Goal: Entertainment & Leisure: Consume media (video, audio)

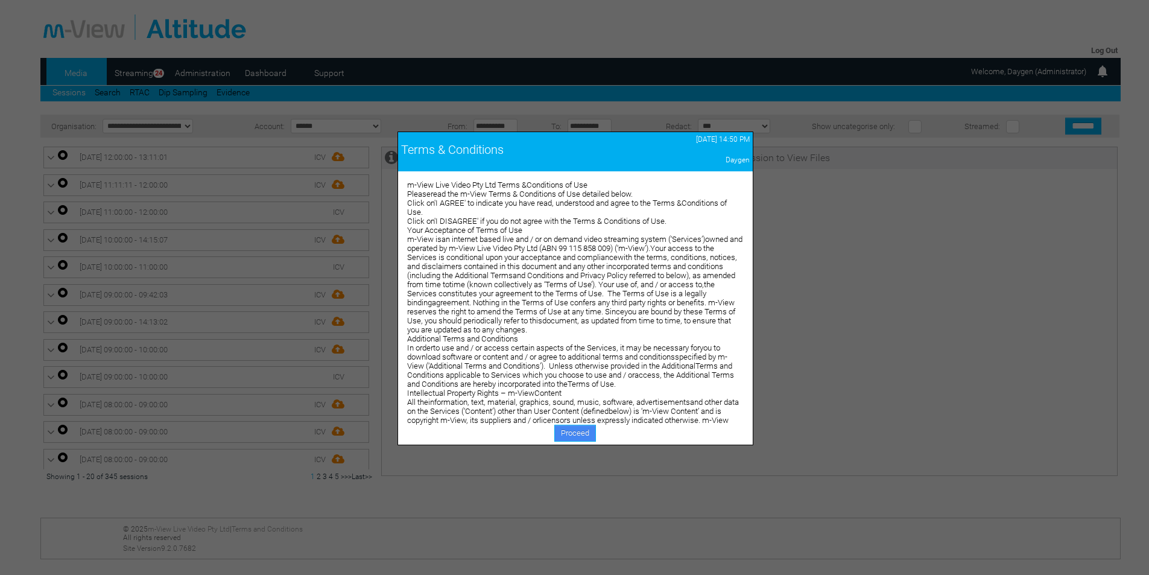
click at [583, 434] on link "Proceed" at bounding box center [575, 433] width 42 height 17
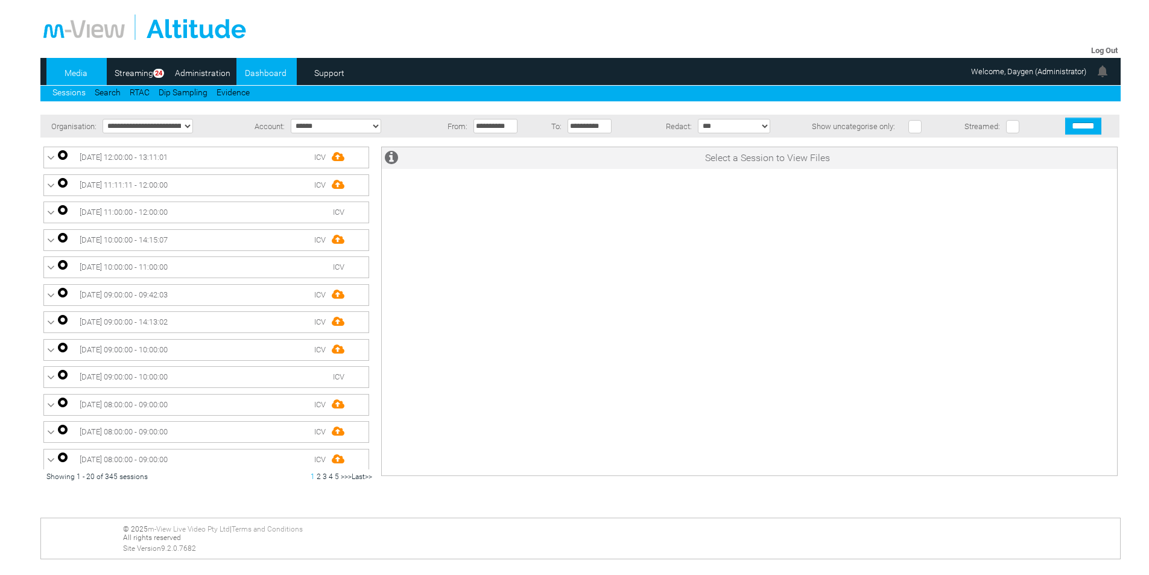
click at [265, 74] on link "Dashboard" at bounding box center [265, 73] width 59 height 18
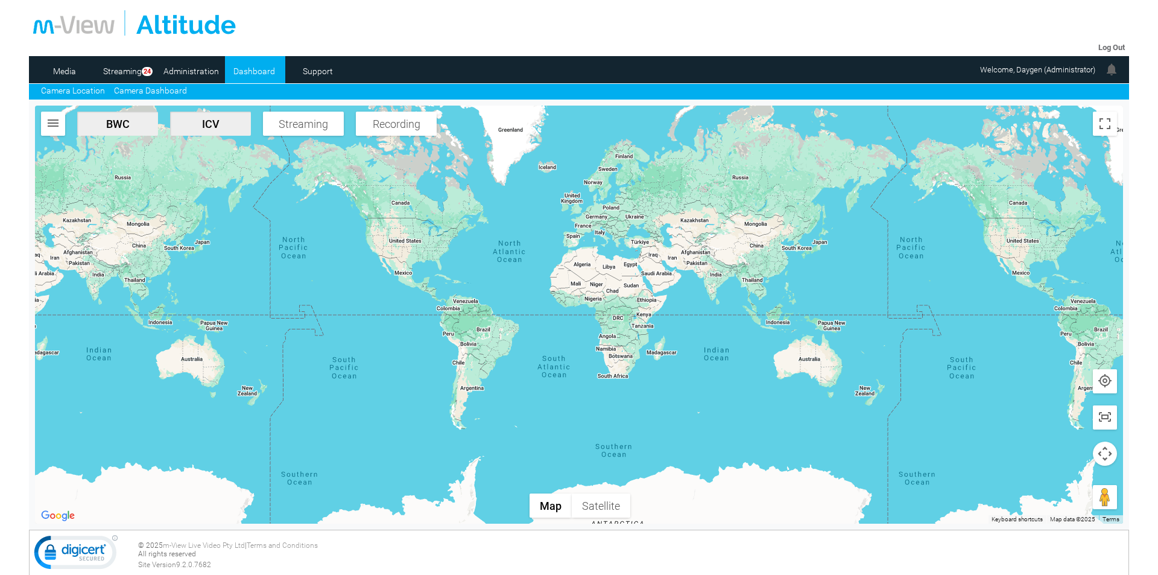
click at [164, 92] on link "Camera Dashboard" at bounding box center [150, 91] width 73 height 10
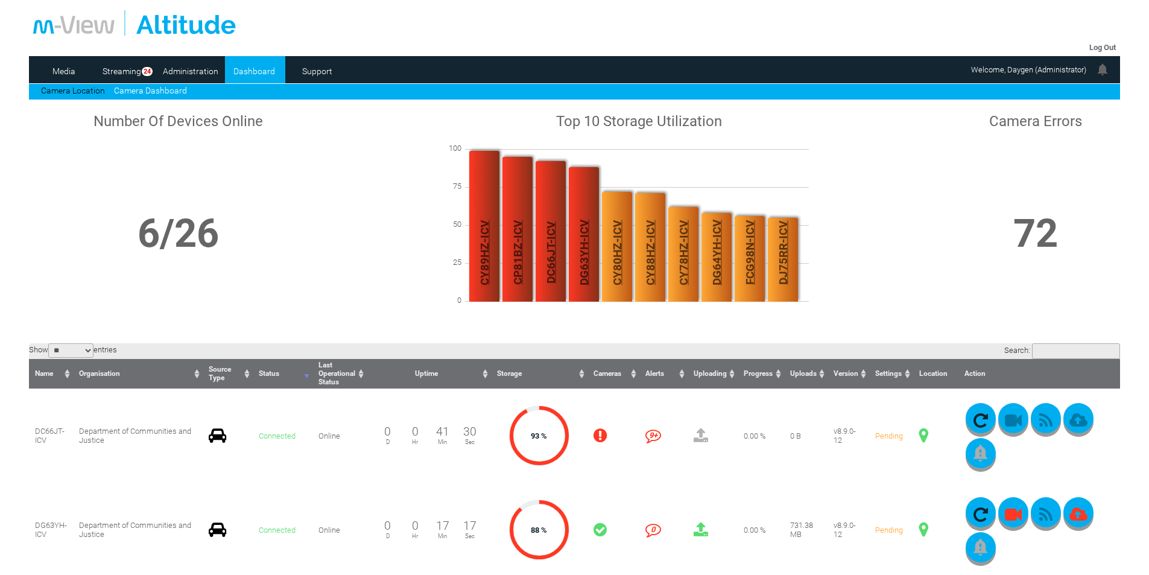
click at [838, 25] on div at bounding box center [575, 22] width 1084 height 25
click at [123, 69] on link "Streaming" at bounding box center [122, 71] width 48 height 18
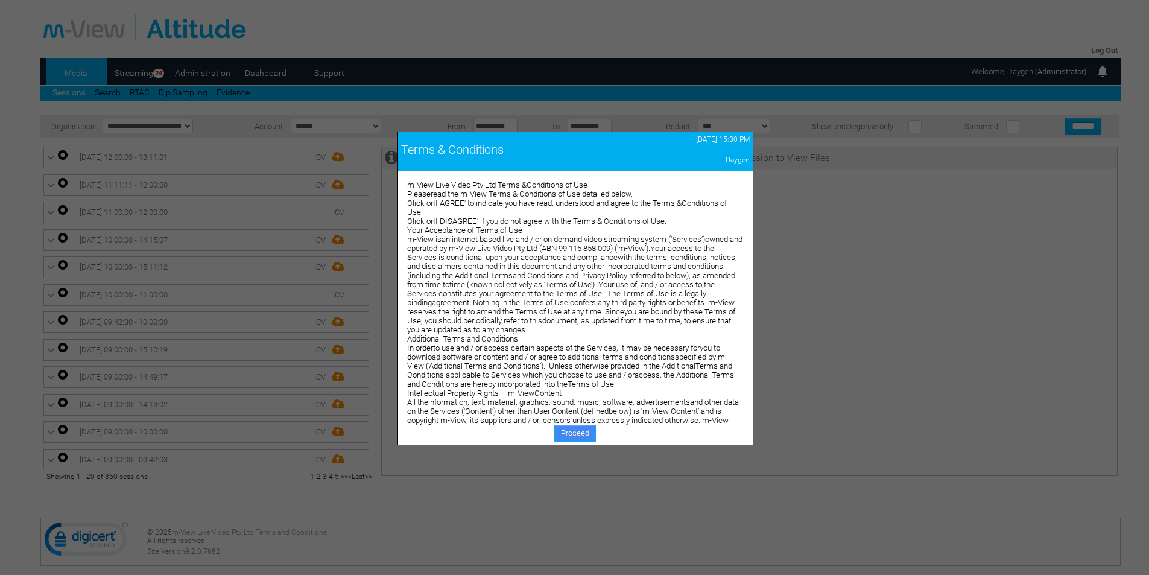
click at [573, 433] on link "Proceed" at bounding box center [575, 433] width 42 height 17
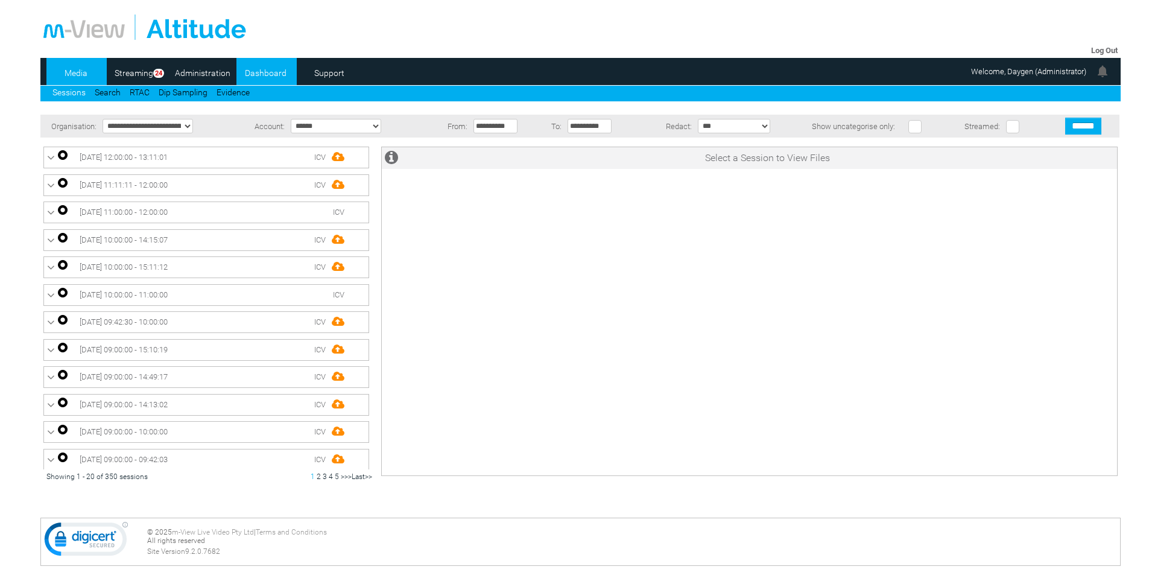
click at [256, 68] on link "Dashboard" at bounding box center [265, 73] width 59 height 18
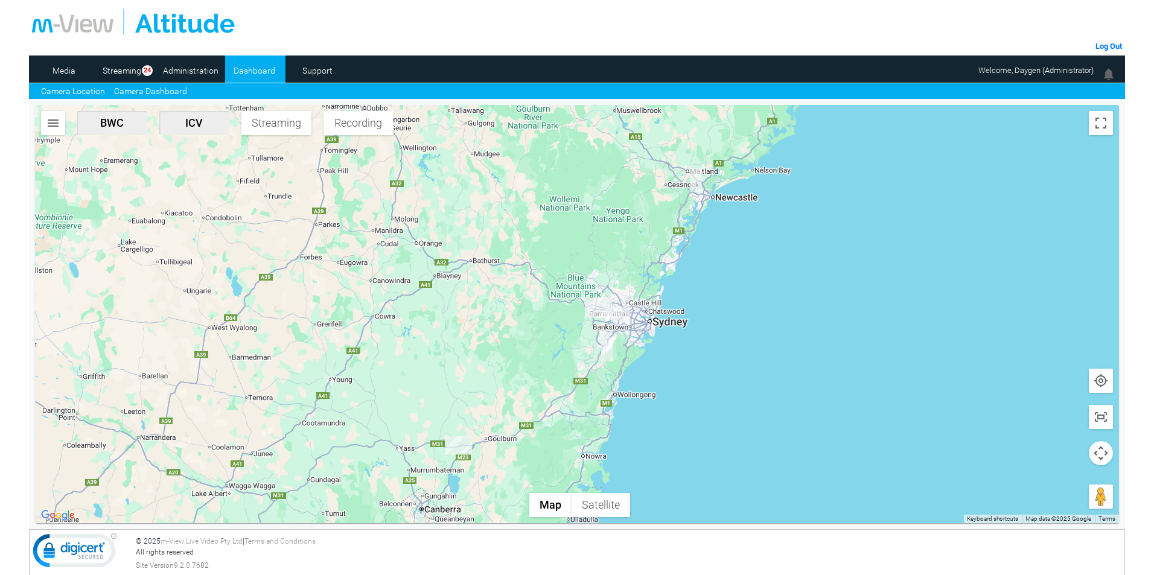
click at [139, 92] on link "Camera Dashboard" at bounding box center [150, 91] width 73 height 13
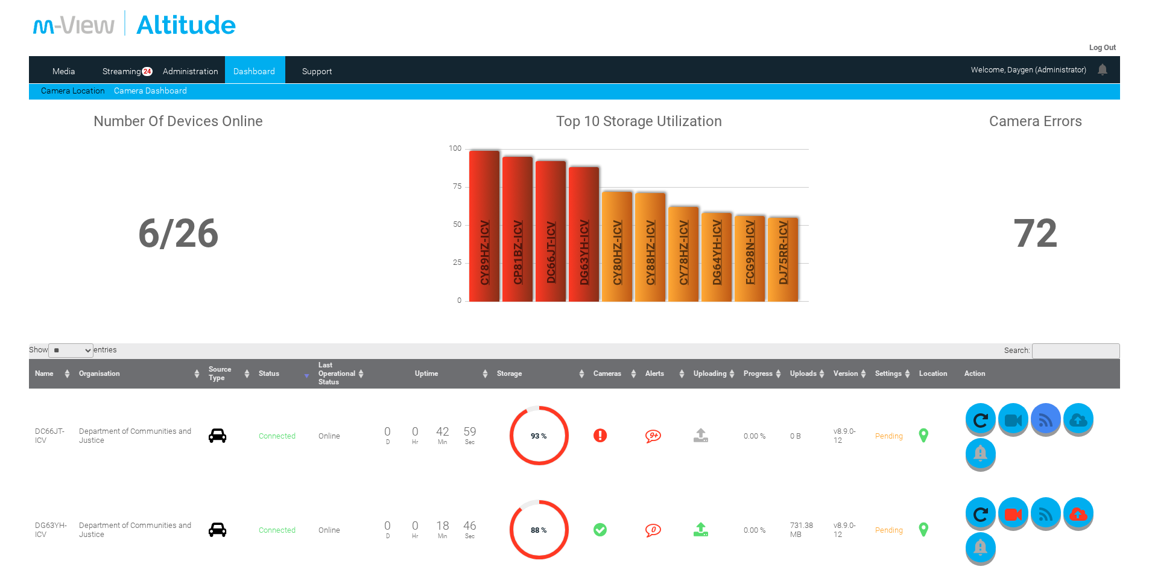
click at [1047, 427] on icon "button" at bounding box center [1046, 420] width 30 height 17
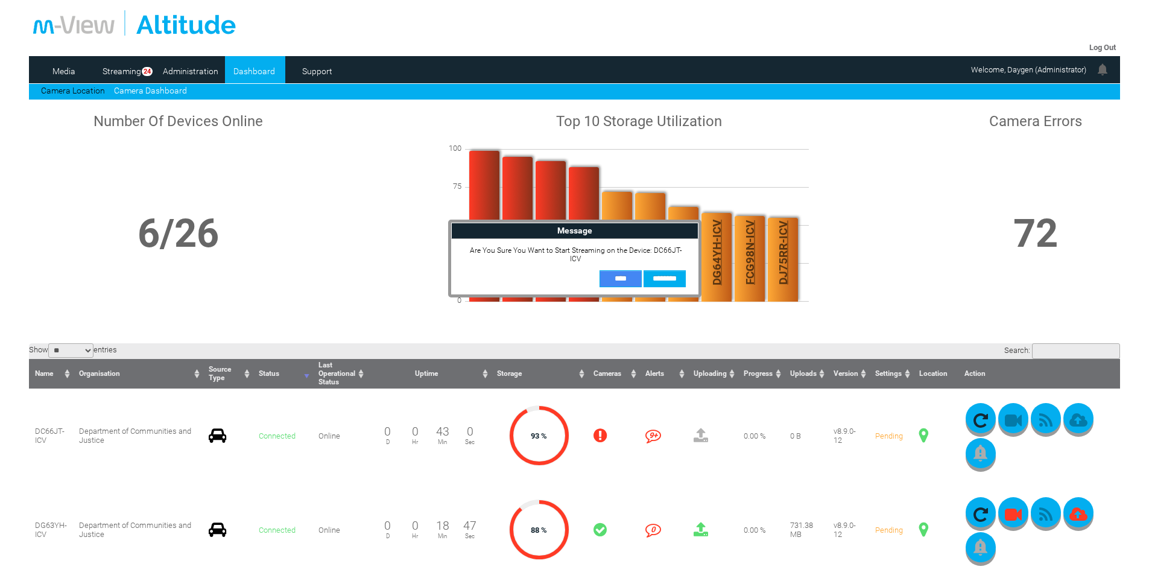
click at [621, 270] on input "**" at bounding box center [621, 278] width 42 height 17
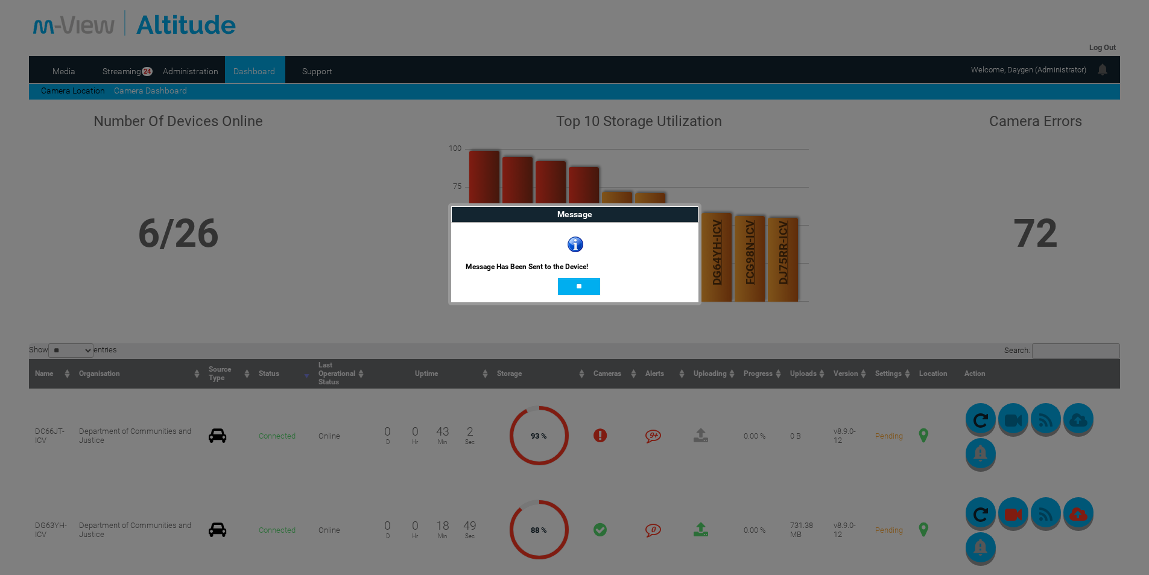
click at [583, 287] on input "**" at bounding box center [579, 286] width 42 height 17
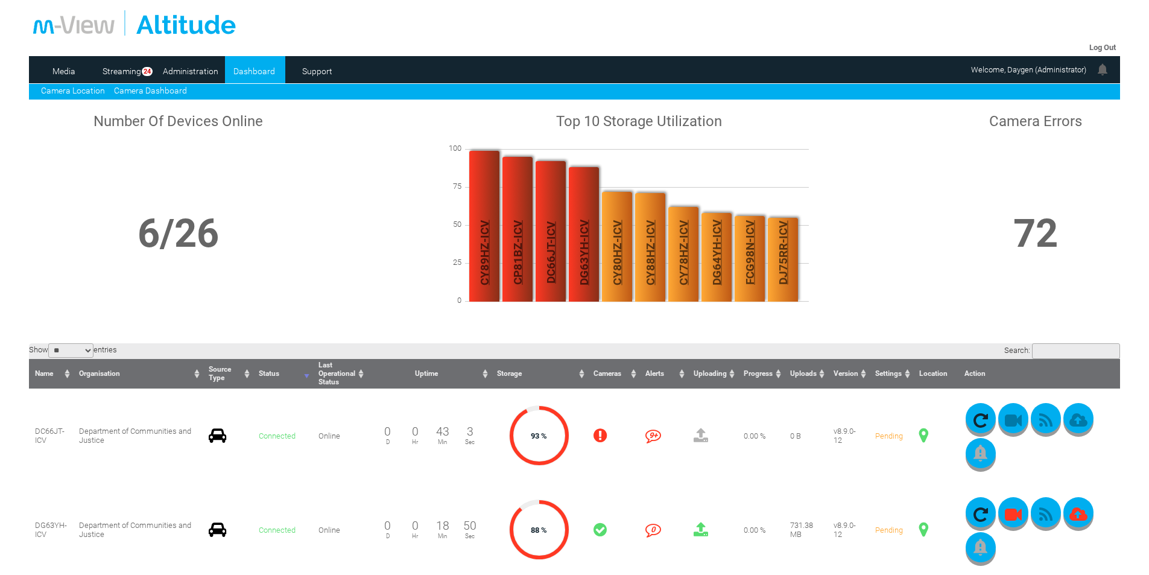
click at [69, 94] on link "Camera Location" at bounding box center [73, 91] width 64 height 10
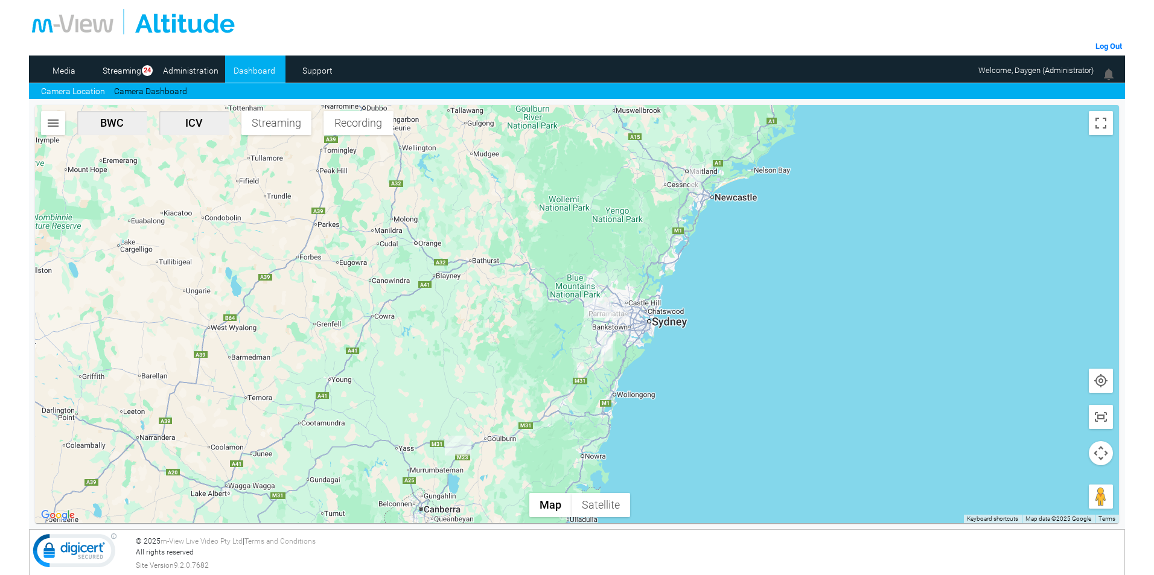
click at [46, 124] on img "button" at bounding box center [53, 123] width 14 height 14
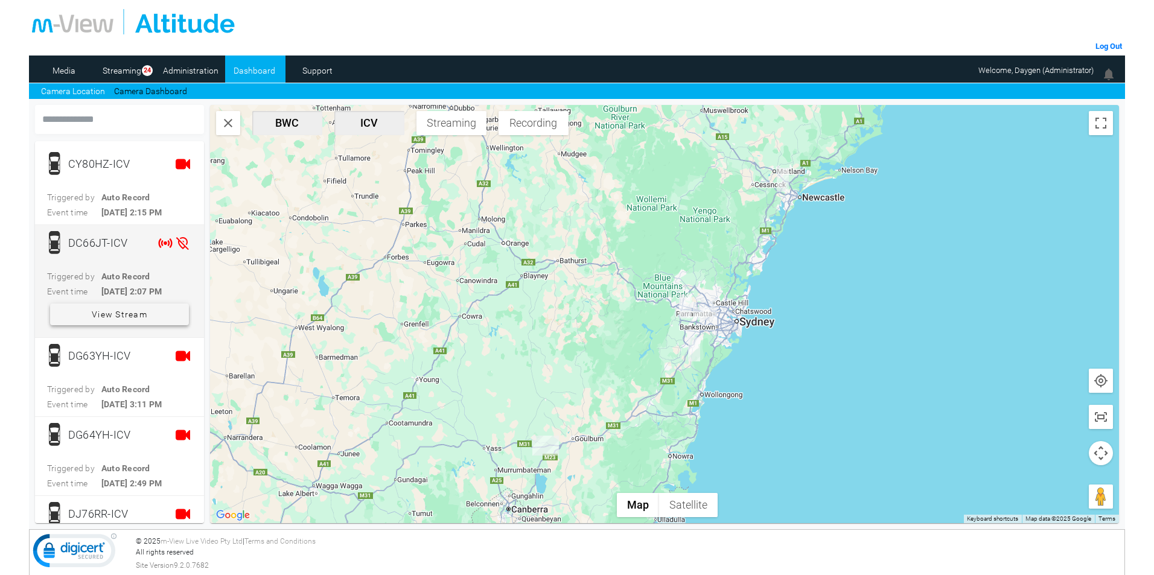
click at [133, 312] on span "View Stream" at bounding box center [120, 314] width 56 height 22
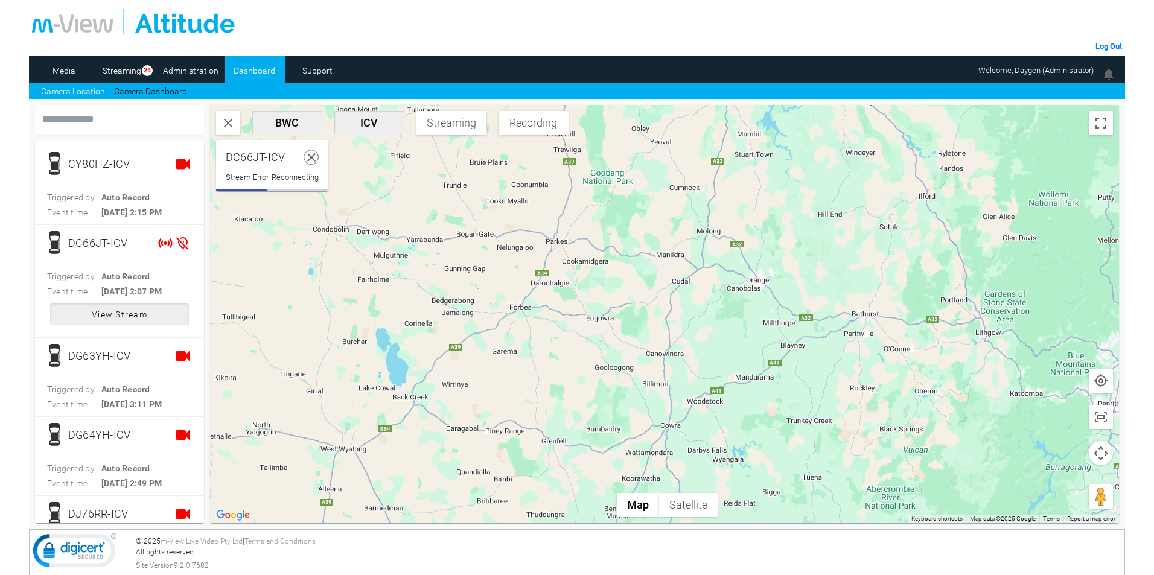
click at [313, 158] on use at bounding box center [311, 157] width 8 height 8
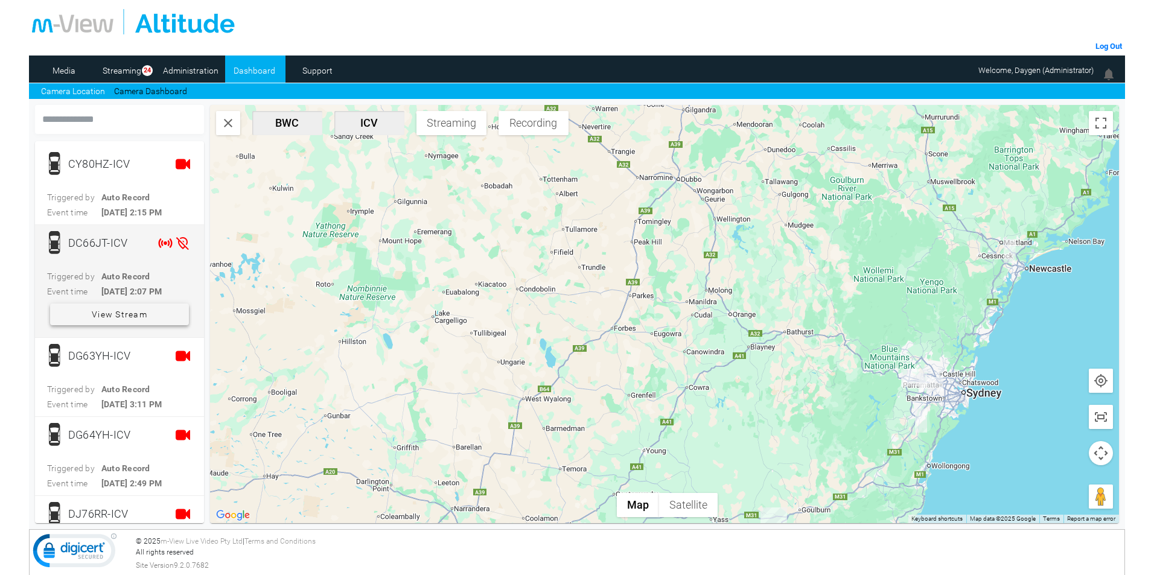
click at [116, 308] on span "View Stream" at bounding box center [120, 314] width 56 height 22
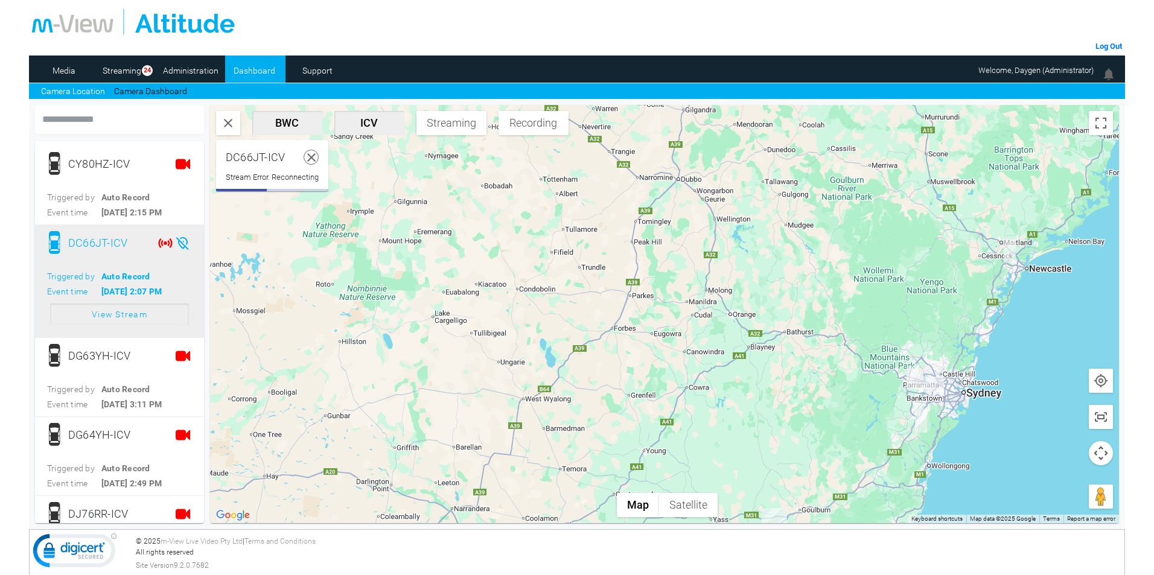
click at [312, 161] on icon at bounding box center [311, 157] width 15 height 15
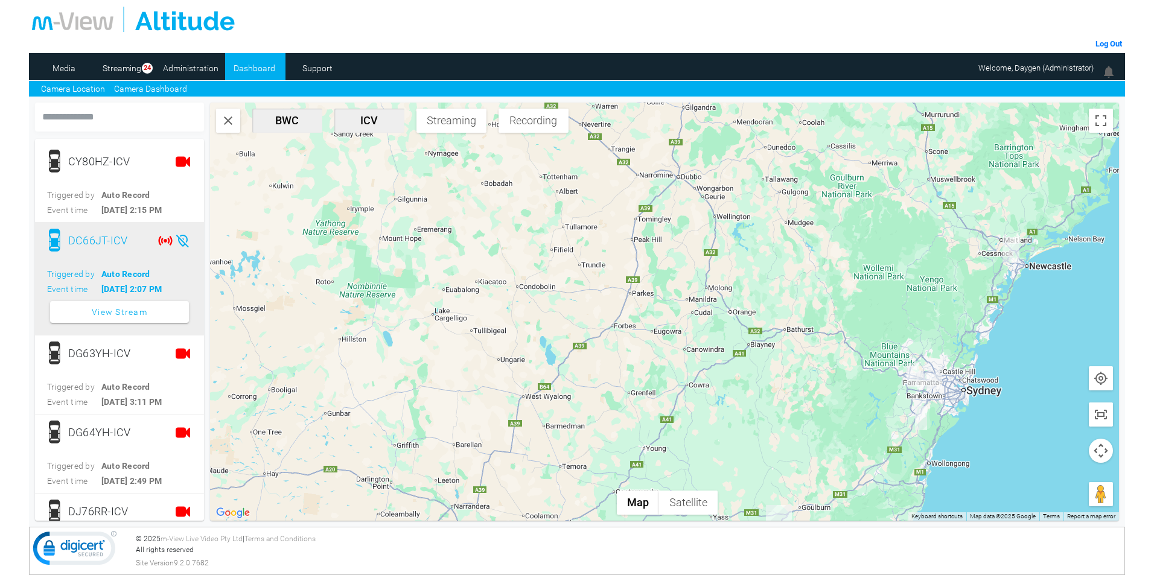
click at [172, 86] on link "Camera Dashboard" at bounding box center [150, 89] width 73 height 13
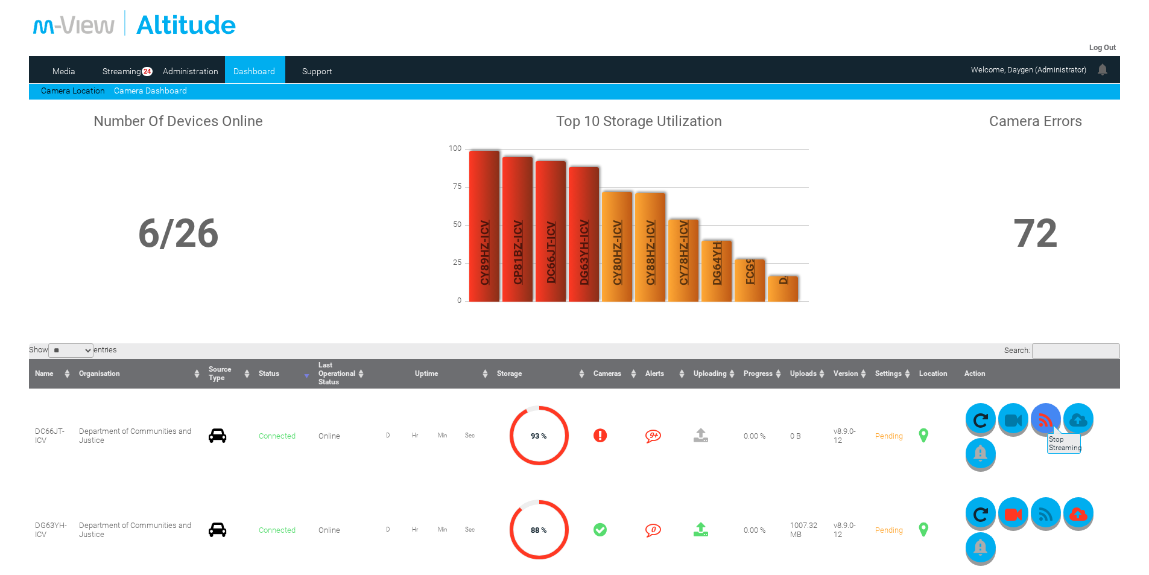
click at [1046, 419] on icon "button" at bounding box center [1046, 420] width 30 height 17
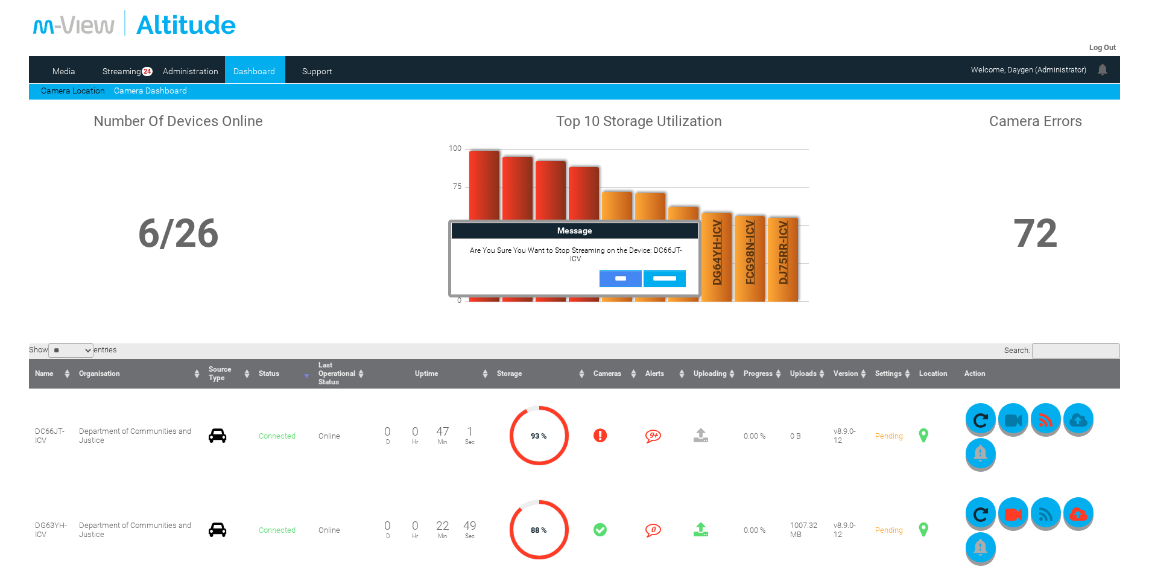
click at [622, 270] on input "**" at bounding box center [621, 278] width 42 height 17
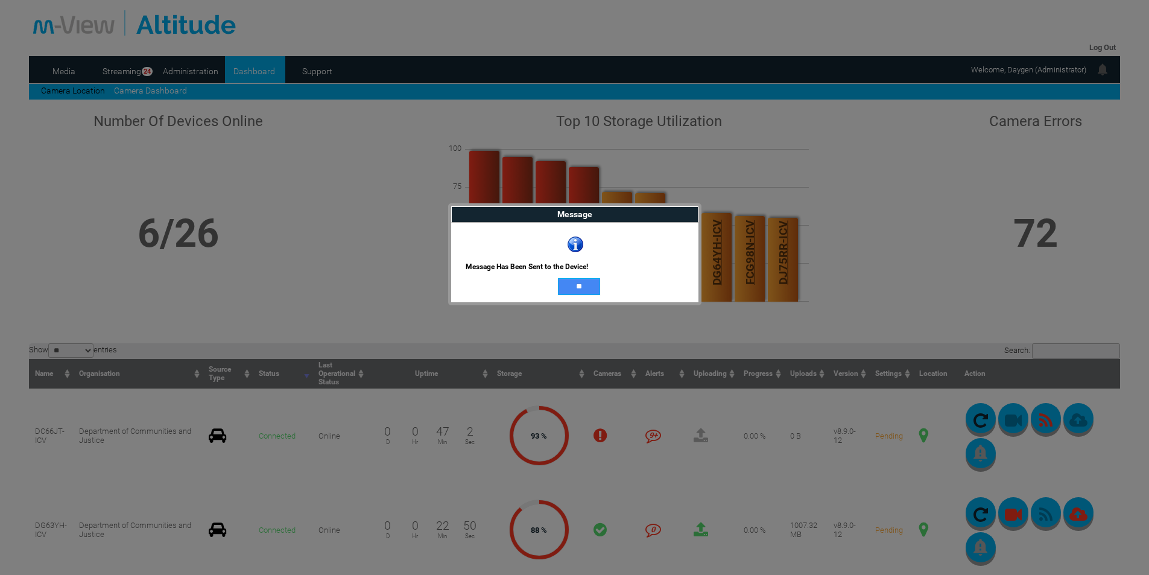
click at [589, 284] on input "**" at bounding box center [579, 286] width 42 height 17
